Goal: Information Seeking & Learning: Learn about a topic

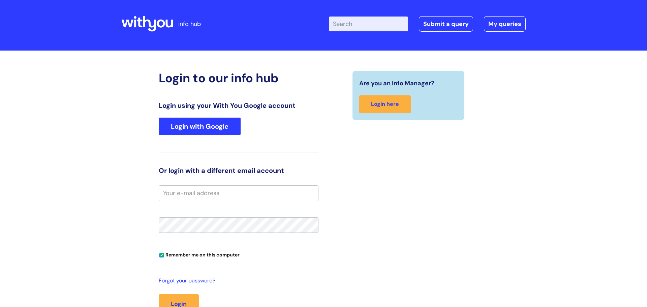
scroll to position [3, 0]
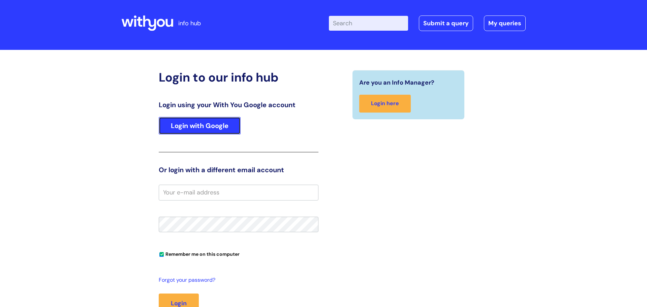
click at [211, 133] on link "Login with Google" at bounding box center [200, 126] width 82 height 18
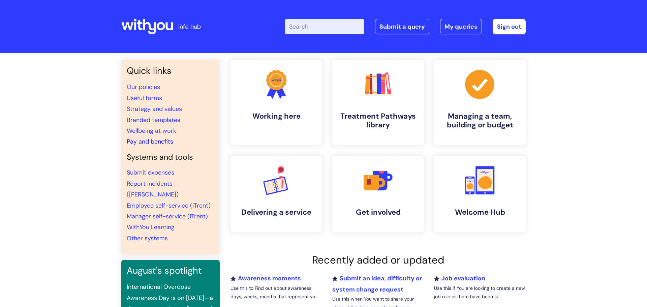
click at [157, 142] on link "Pay and benefits" at bounding box center [150, 141] width 46 height 8
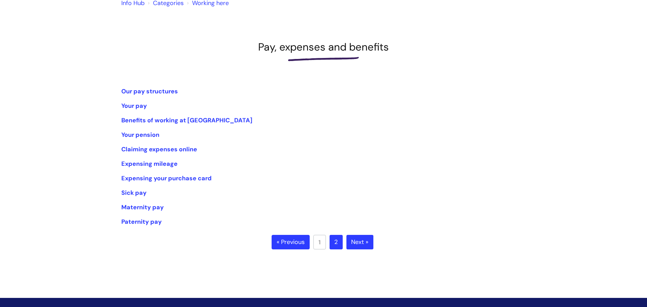
scroll to position [75, 0]
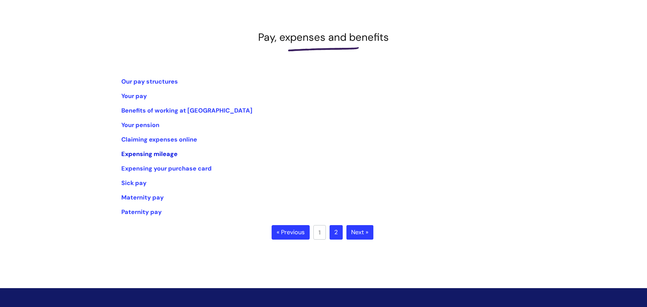
click at [151, 152] on link "Expensing mileage" at bounding box center [149, 154] width 56 height 8
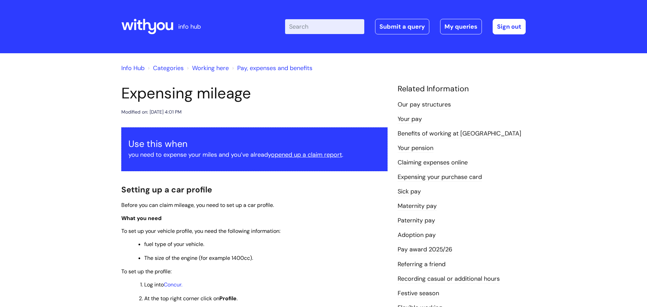
click at [404, 188] on link "Sick pay" at bounding box center [409, 191] width 23 height 9
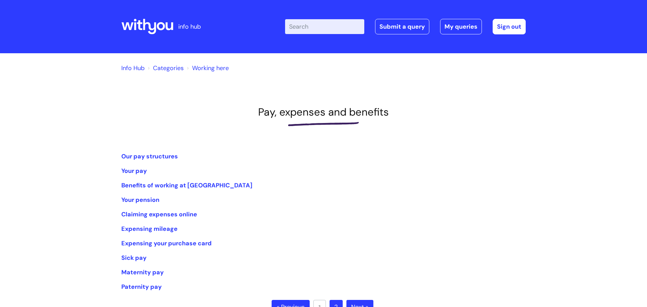
scroll to position [75, 0]
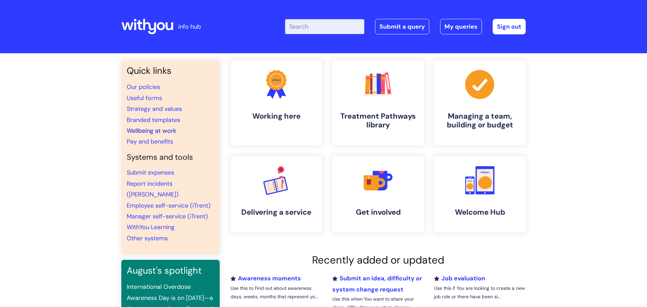
click at [163, 127] on link "Wellbeing at work" at bounding box center [152, 131] width 50 height 8
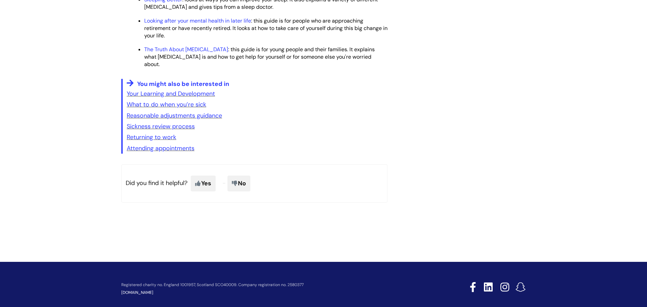
scroll to position [1082, 0]
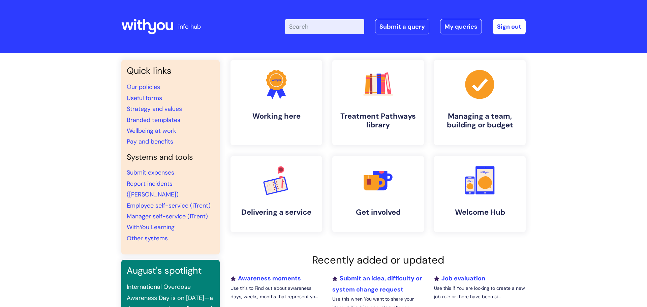
click at [326, 30] on input "Enter your search term here..." at bounding box center [324, 26] width 79 height 15
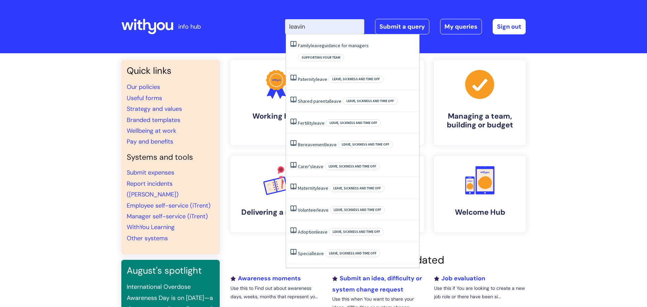
type input "leaving"
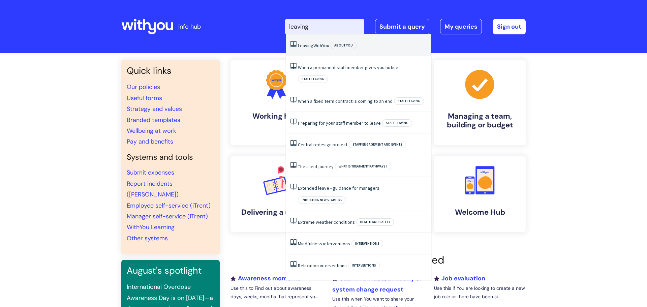
click at [327, 38] on li "Leaving WithYou About you" at bounding box center [358, 45] width 145 height 22
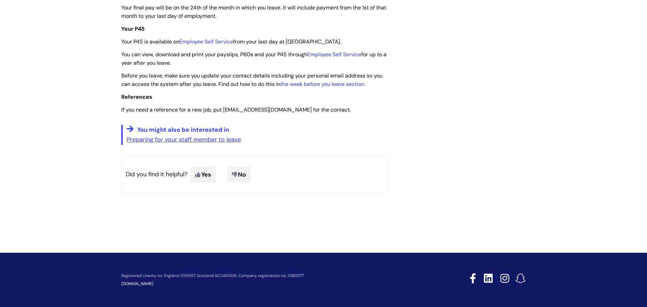
scroll to position [1686, 0]
